Goal: Browse casually

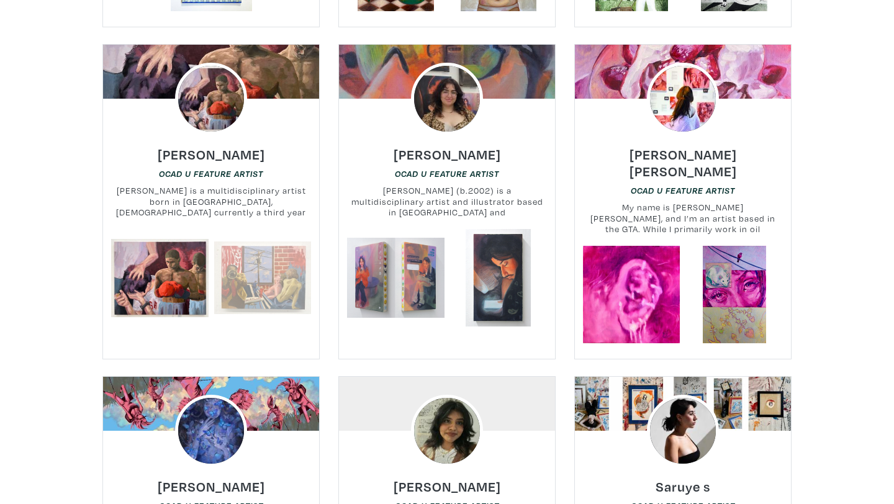
scroll to position [745, 0]
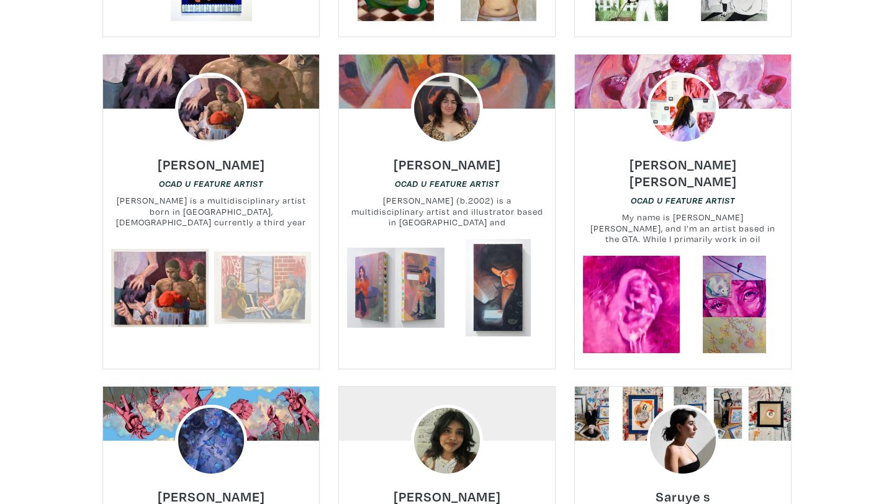
click at [251, 287] on link at bounding box center [262, 287] width 97 height 97
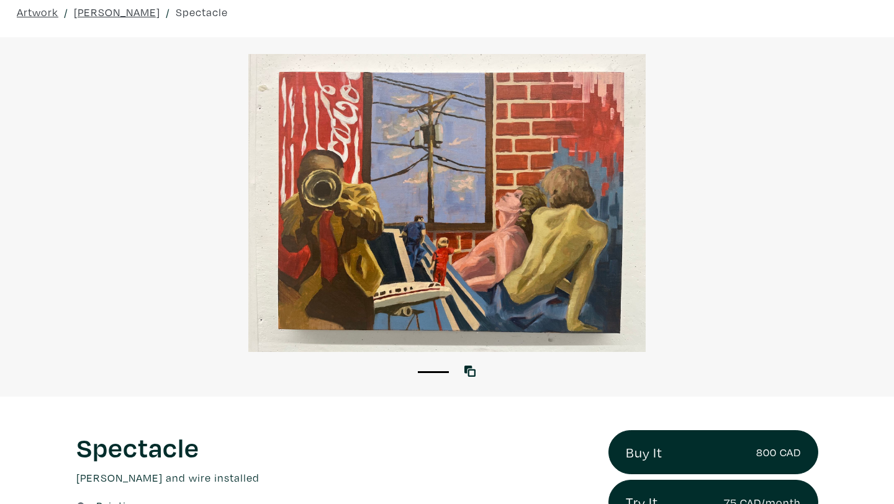
scroll to position [32, 0]
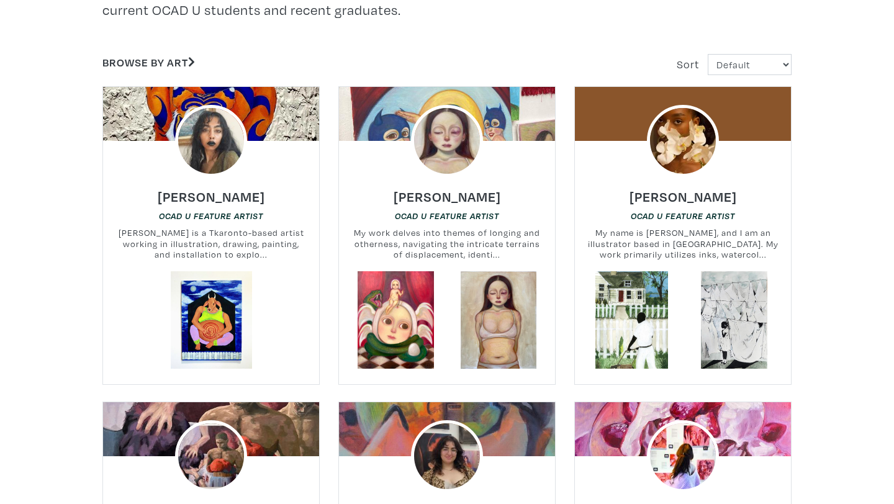
scroll to position [394, 0]
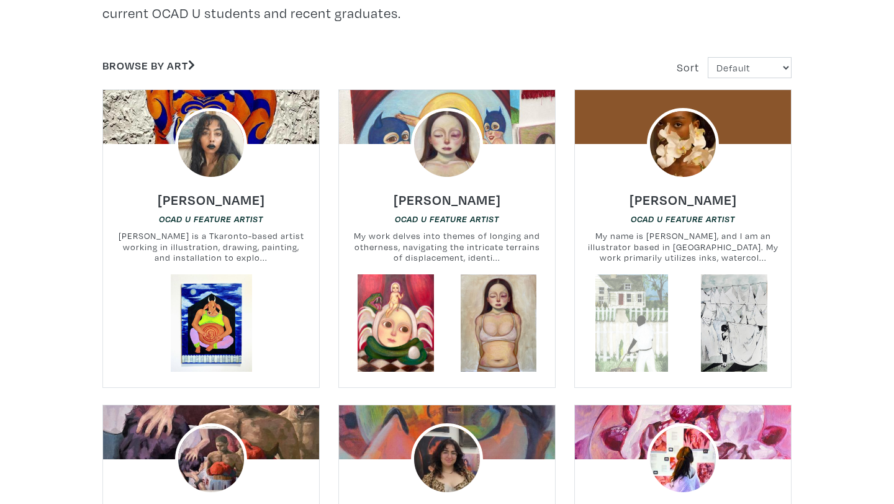
click at [635, 325] on link at bounding box center [631, 322] width 97 height 97
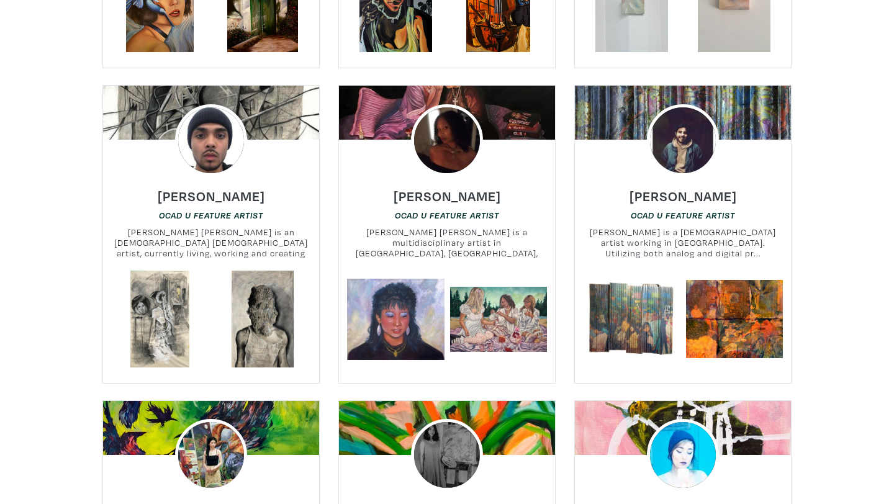
scroll to position [2310, 0]
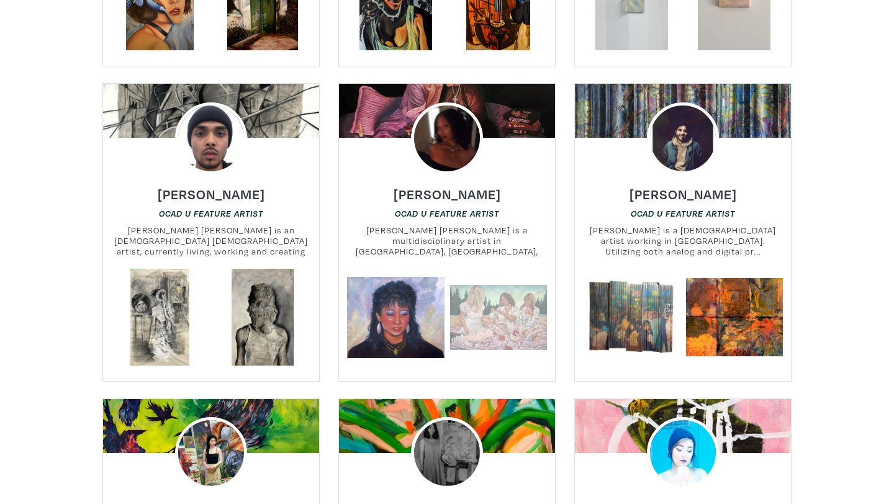
click at [476, 305] on link at bounding box center [498, 317] width 97 height 97
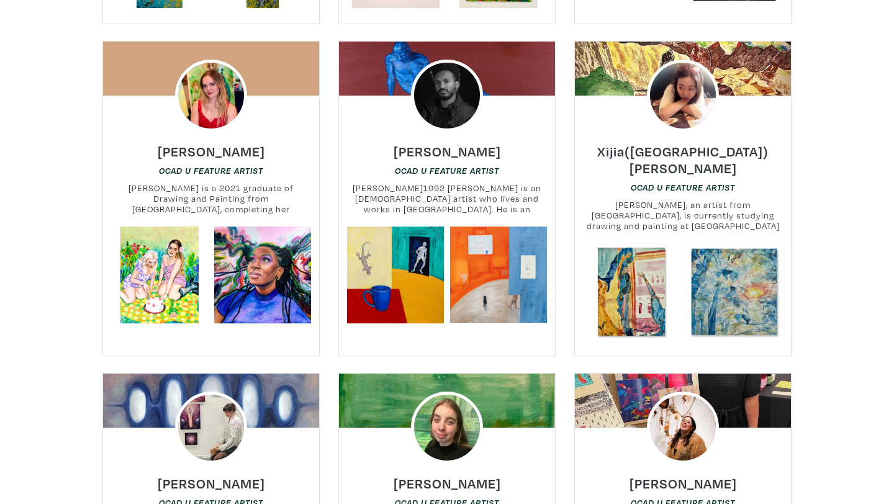
scroll to position [2981, 0]
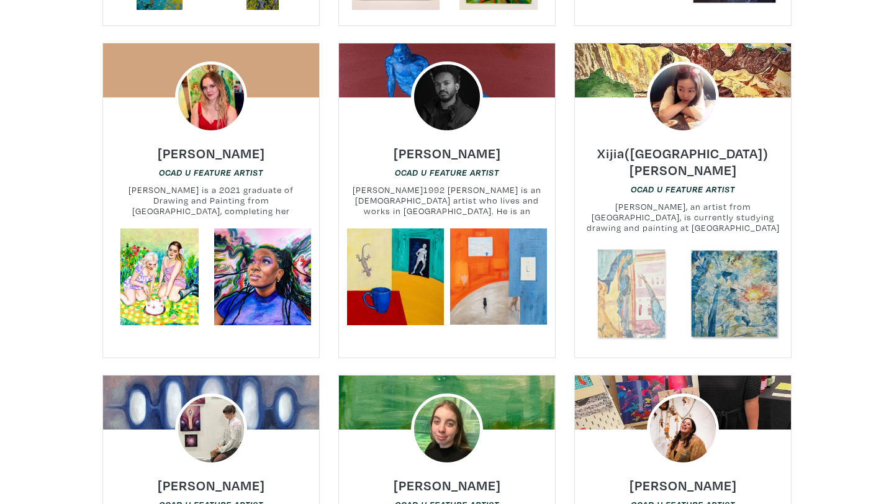
click at [647, 267] on link at bounding box center [631, 293] width 97 height 97
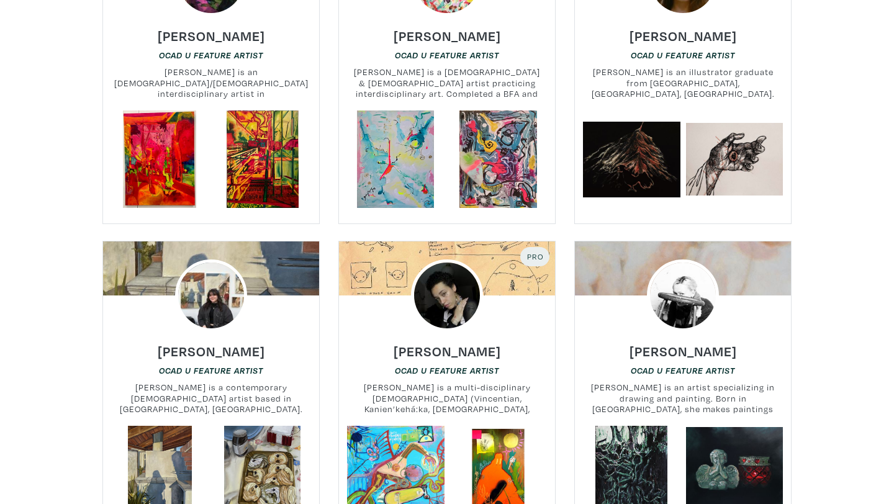
scroll to position [3752, 0]
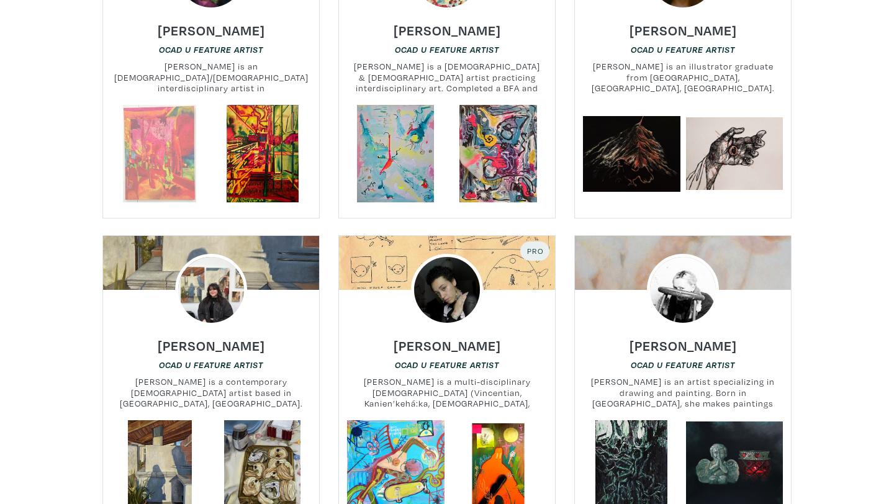
click at [169, 116] on link at bounding box center [159, 153] width 97 height 97
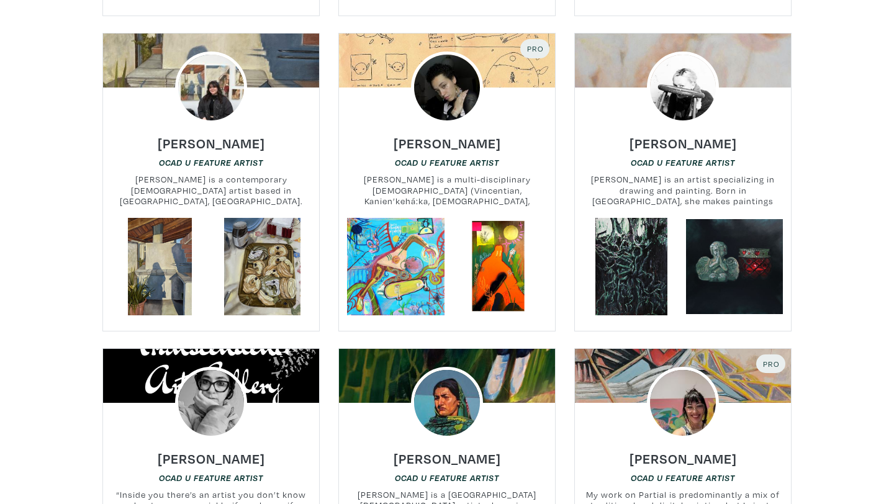
scroll to position [3955, 0]
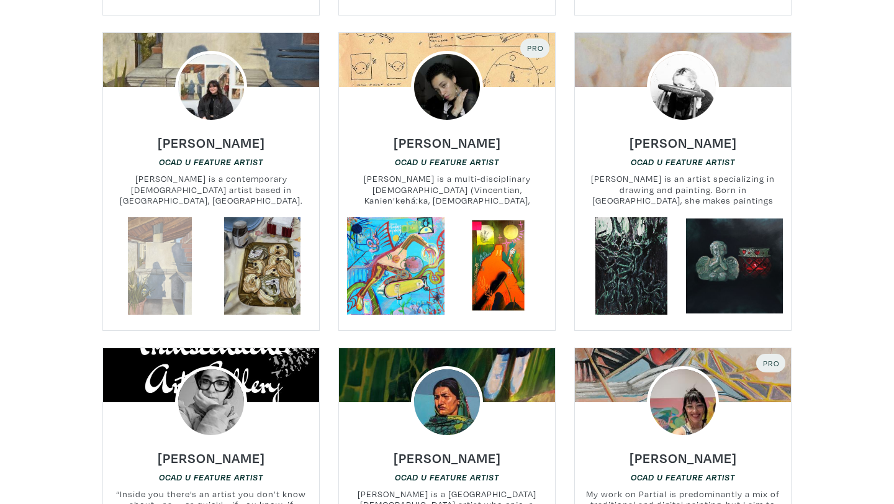
click at [177, 252] on link at bounding box center [159, 265] width 97 height 97
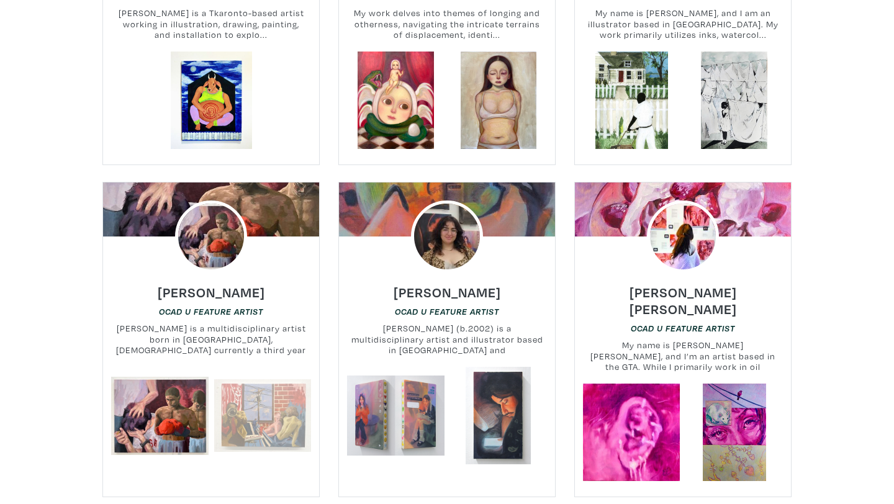
scroll to position [658, 0]
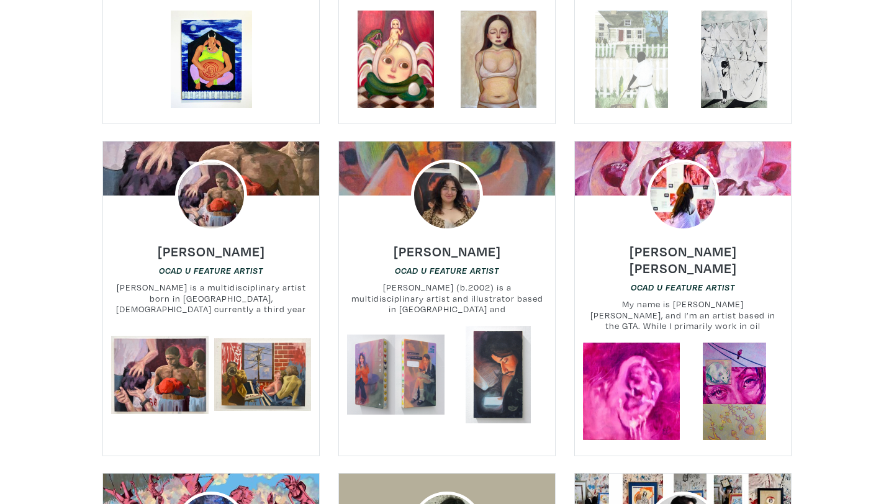
click at [662, 69] on link at bounding box center [631, 59] width 97 height 97
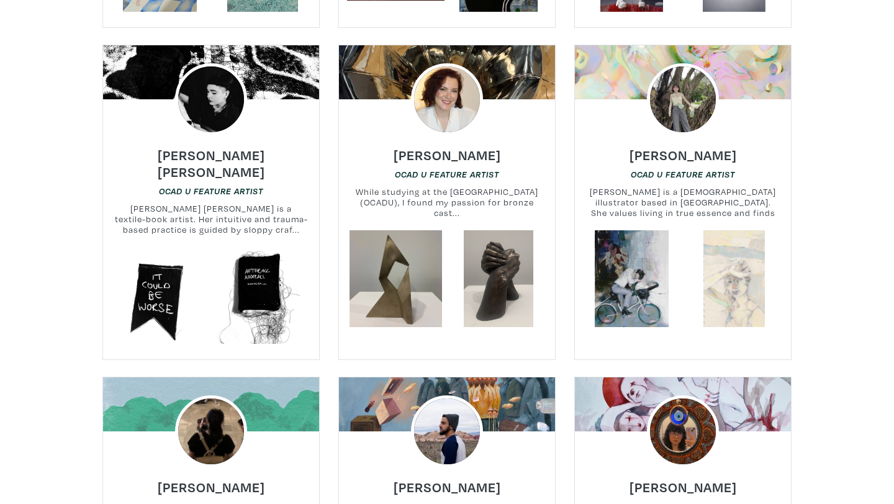
scroll to position [8385, 0]
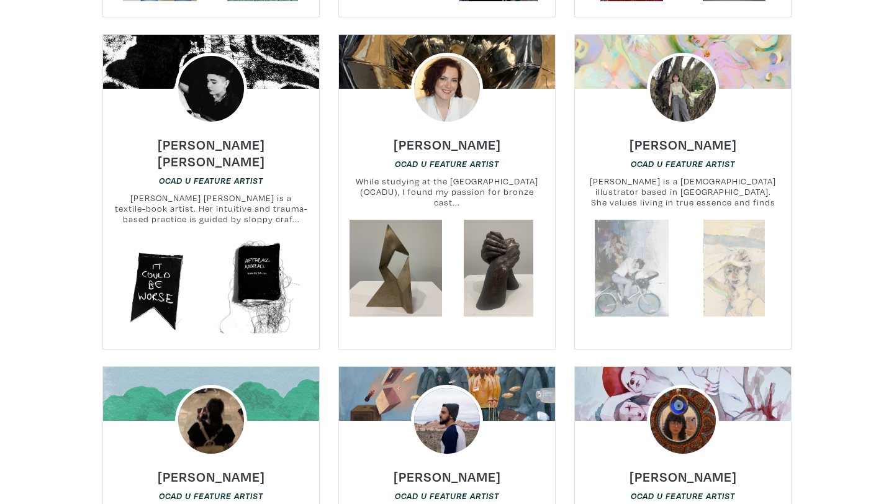
click at [640, 235] on link at bounding box center [631, 268] width 97 height 97
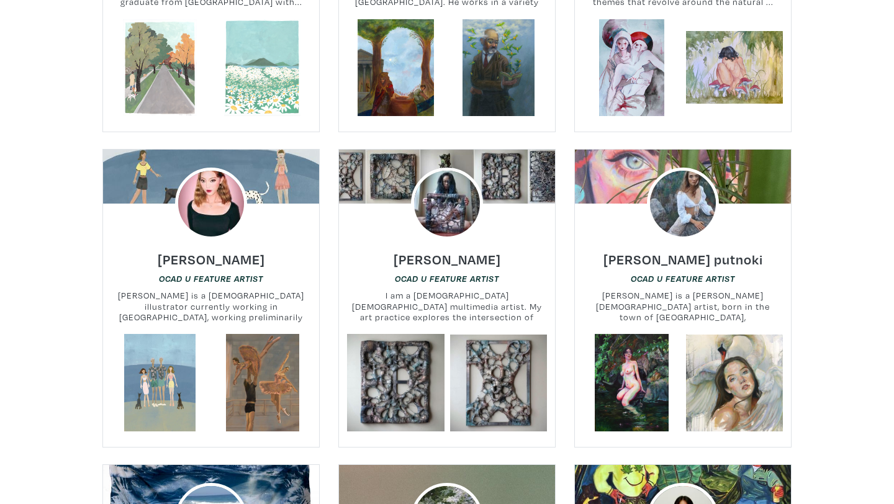
scroll to position [8917, 0]
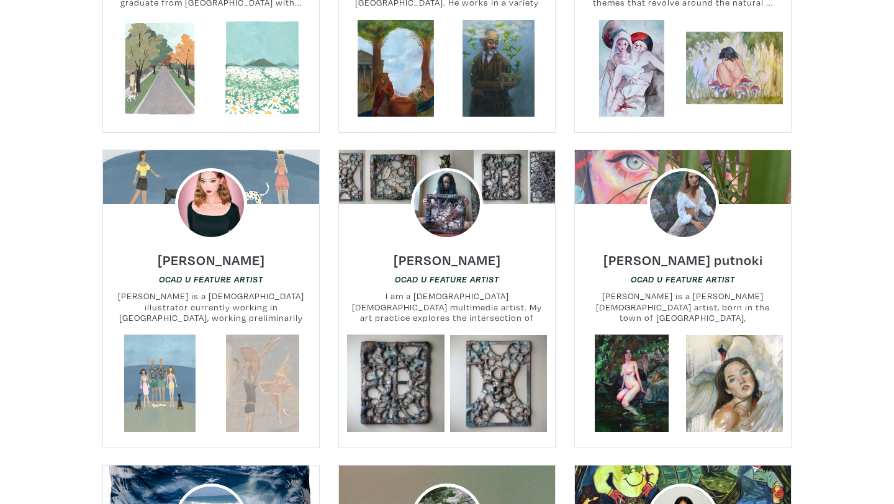
click at [279, 335] on link at bounding box center [262, 383] width 97 height 97
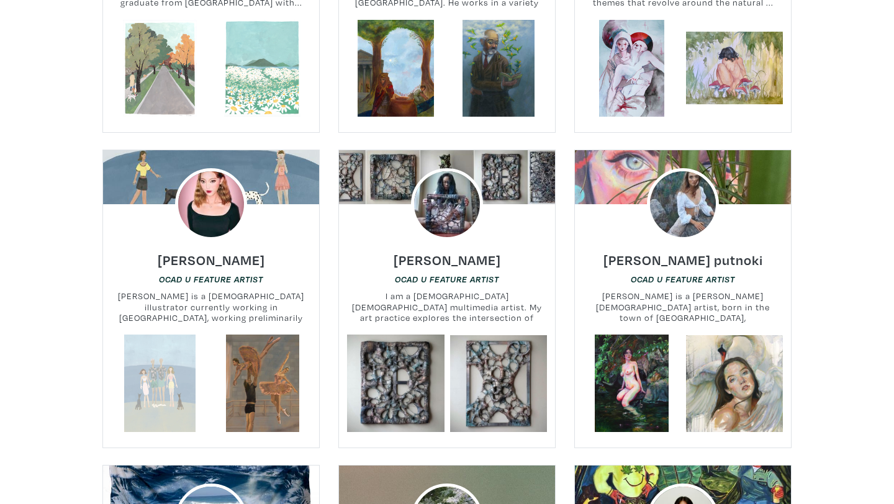
click at [168, 335] on link at bounding box center [159, 383] width 97 height 97
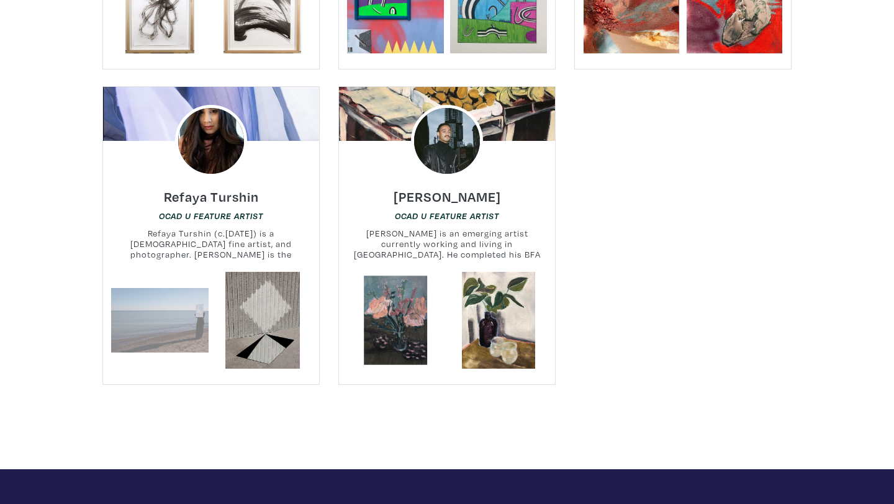
scroll to position [14045, 0]
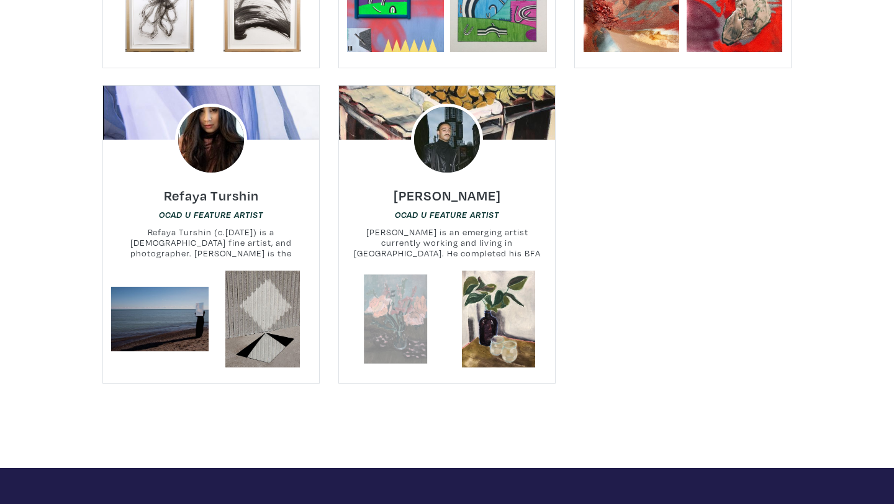
click at [406, 271] on link at bounding box center [395, 319] width 97 height 97
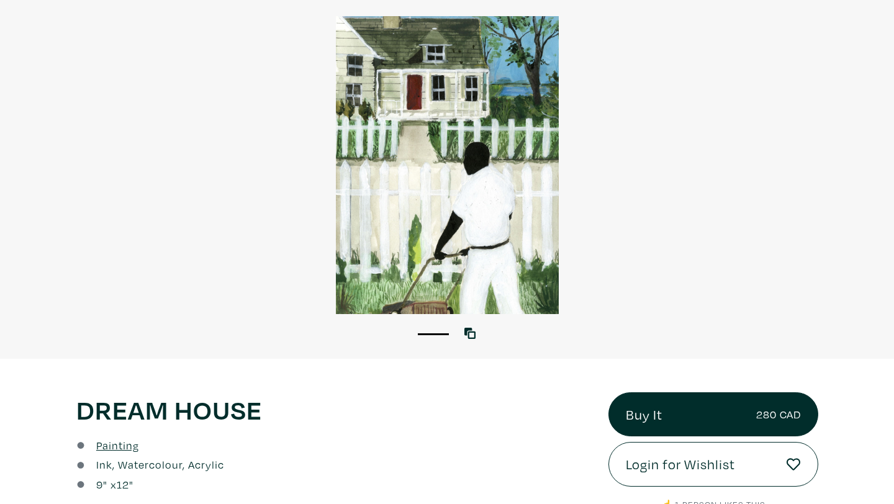
scroll to position [46, 0]
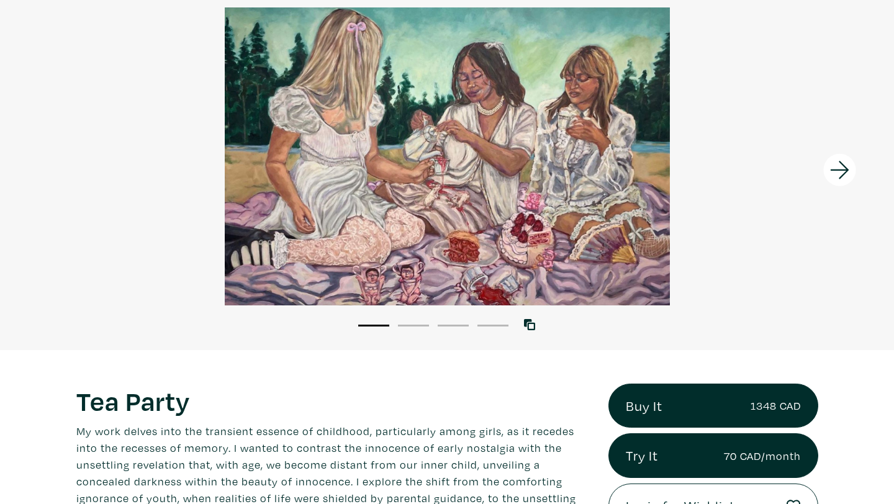
scroll to position [101, 0]
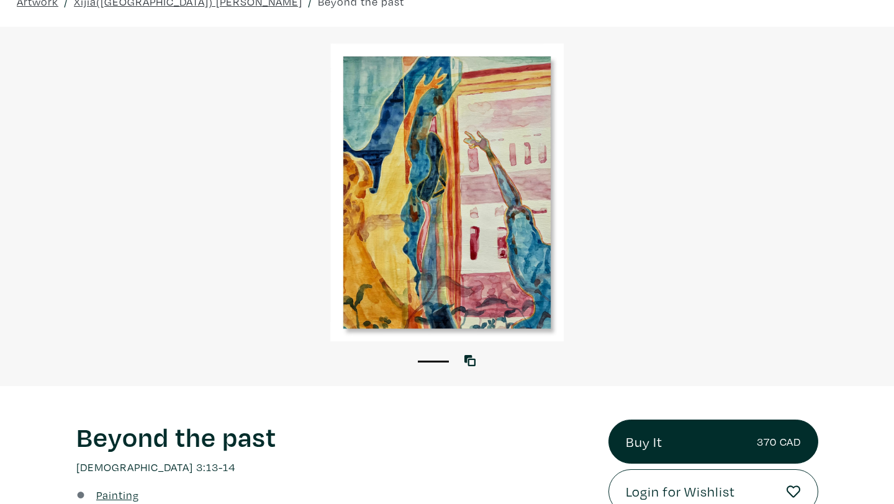
scroll to position [45, 0]
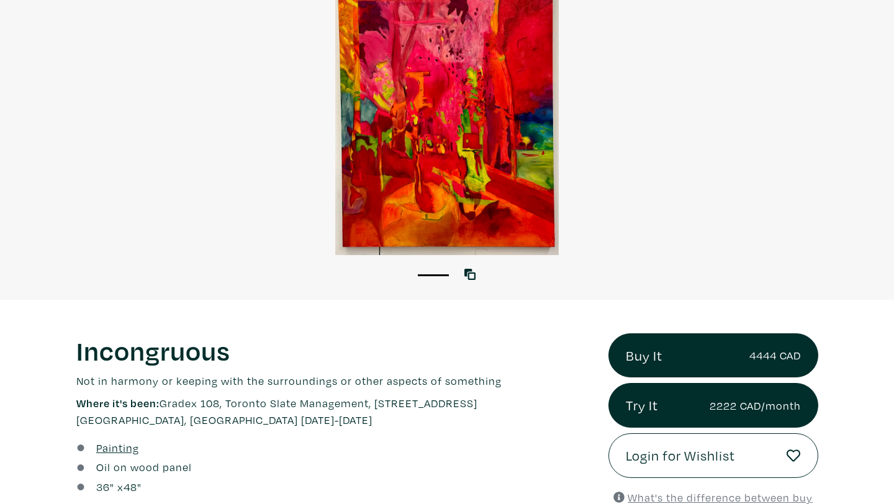
scroll to position [151, 0]
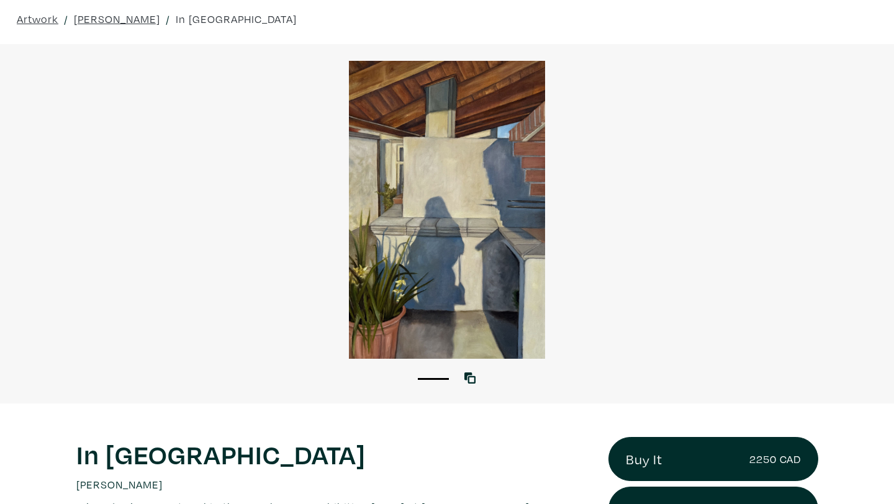
scroll to position [40, 0]
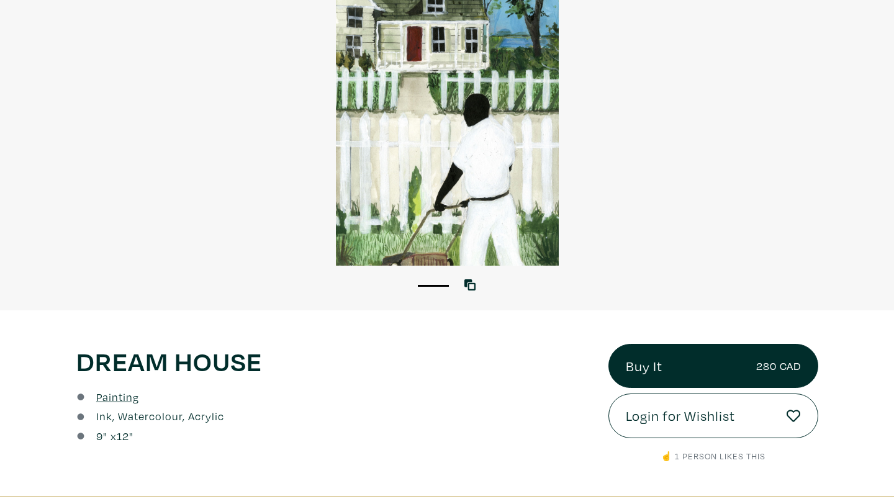
scroll to position [133, 0]
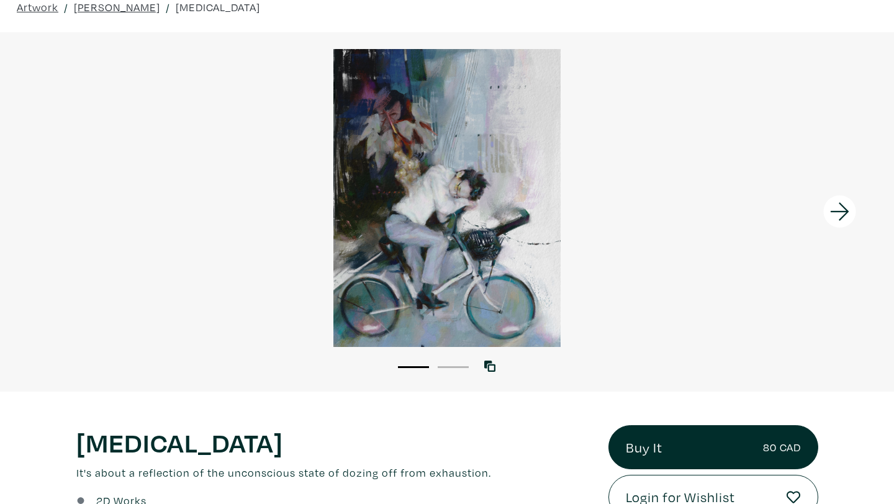
scroll to position [29, 0]
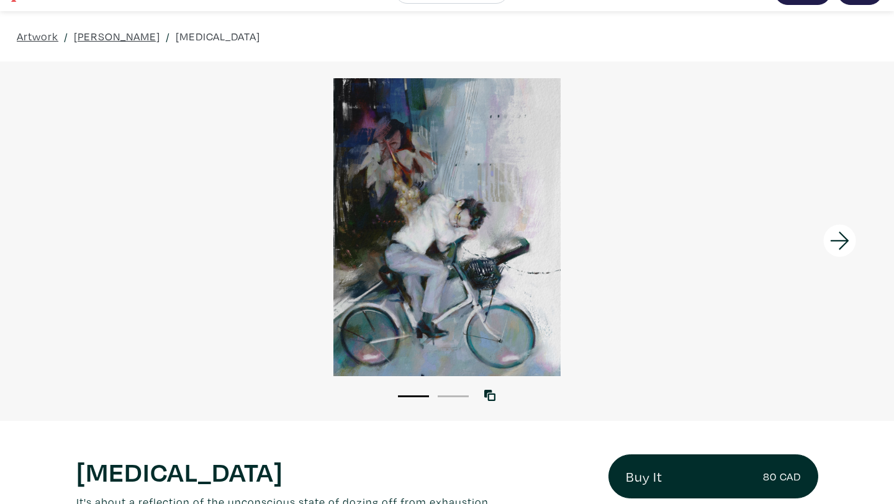
click at [853, 237] on icon at bounding box center [840, 241] width 42 height 34
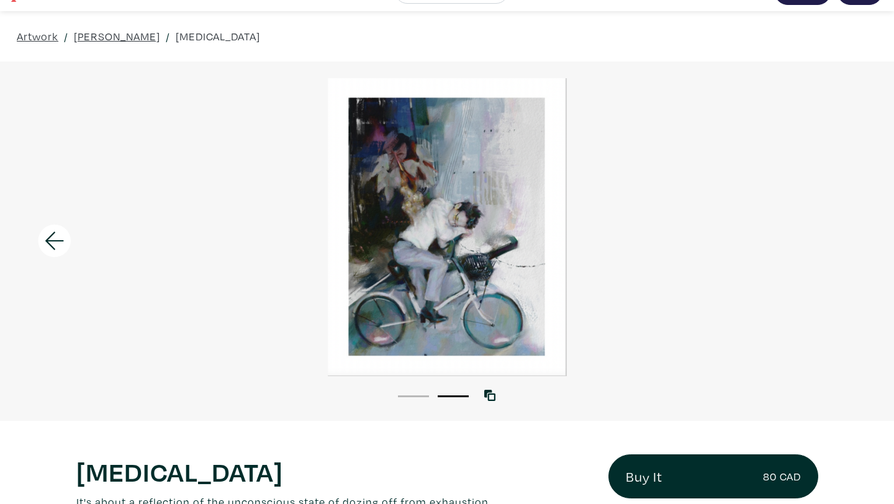
click at [47, 250] on icon at bounding box center [55, 241] width 42 height 34
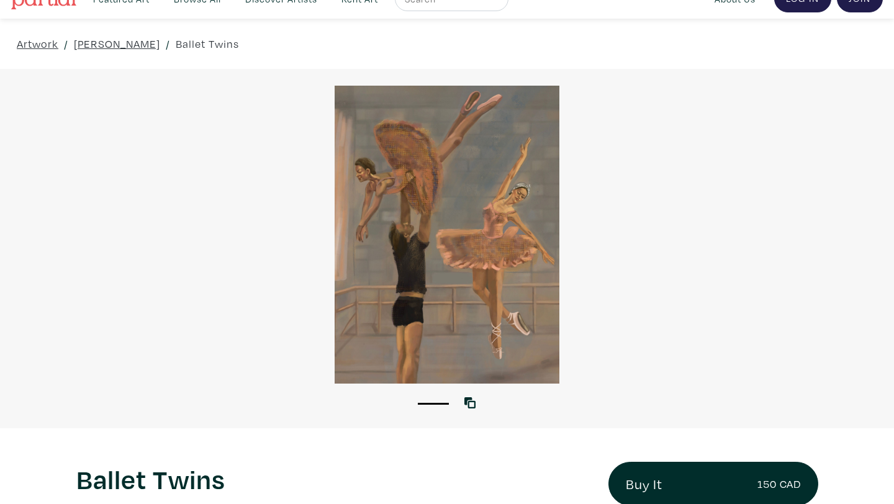
scroll to position [20, 0]
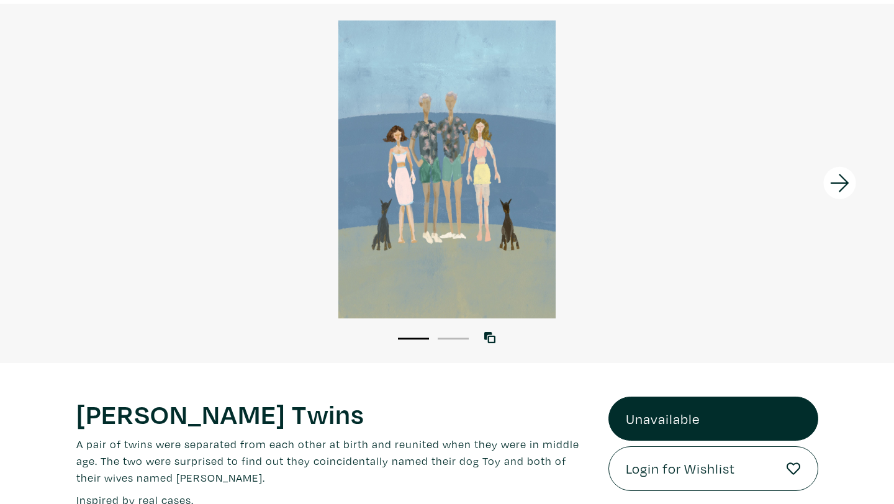
scroll to position [89, 0]
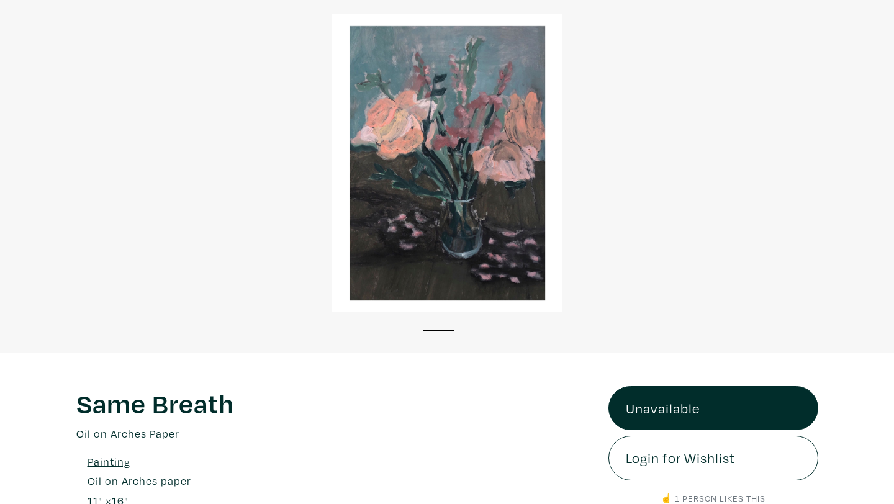
scroll to position [83, 0]
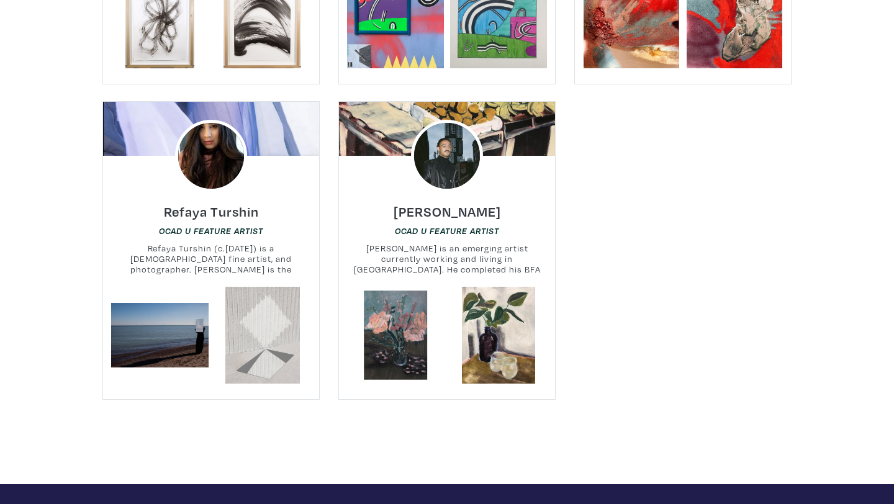
scroll to position [14045, 0]
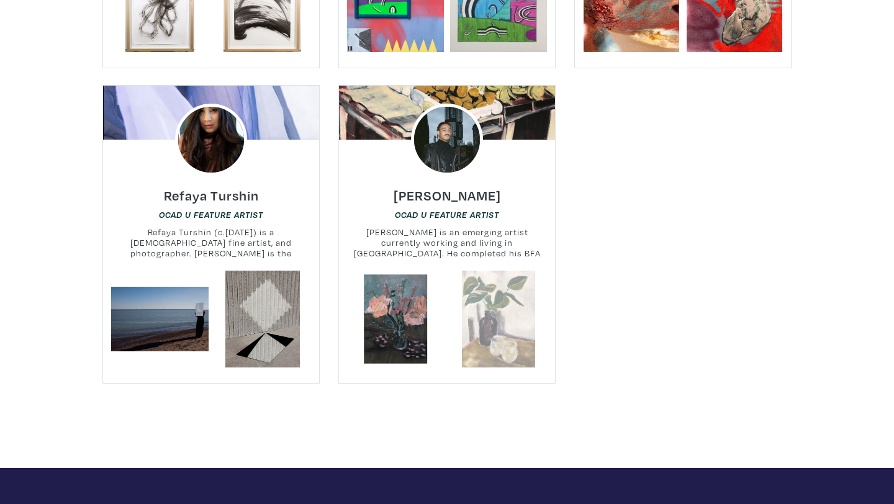
click at [494, 271] on link at bounding box center [498, 319] width 97 height 97
